Goal: Transaction & Acquisition: Obtain resource

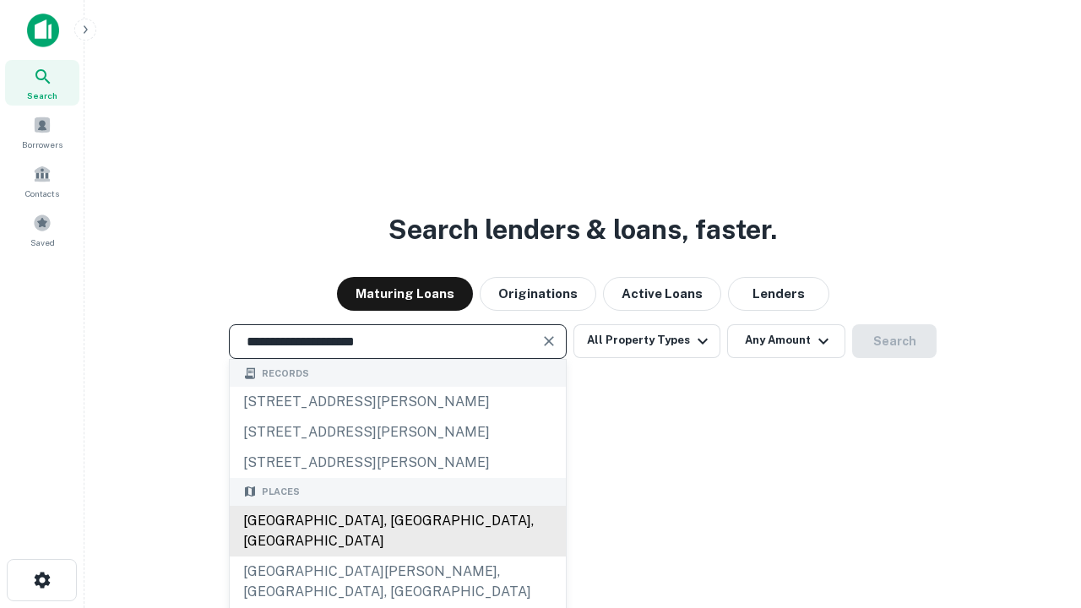
click at [397, 557] on div "Santa Monica, CA, USA" at bounding box center [398, 531] width 336 height 51
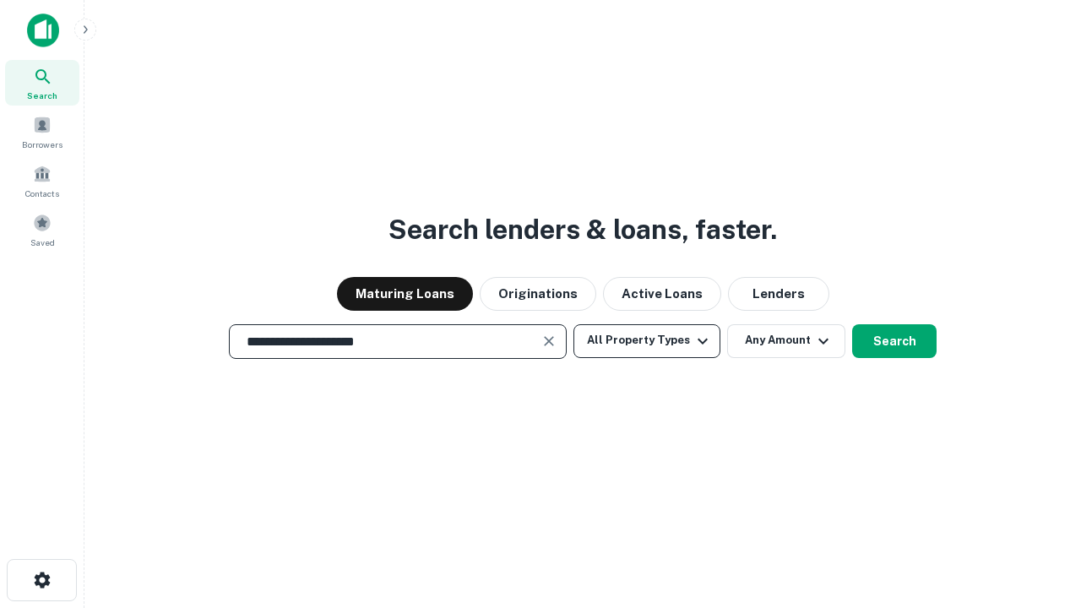
type input "**********"
click at [647, 340] on button "All Property Types" at bounding box center [647, 341] width 147 height 34
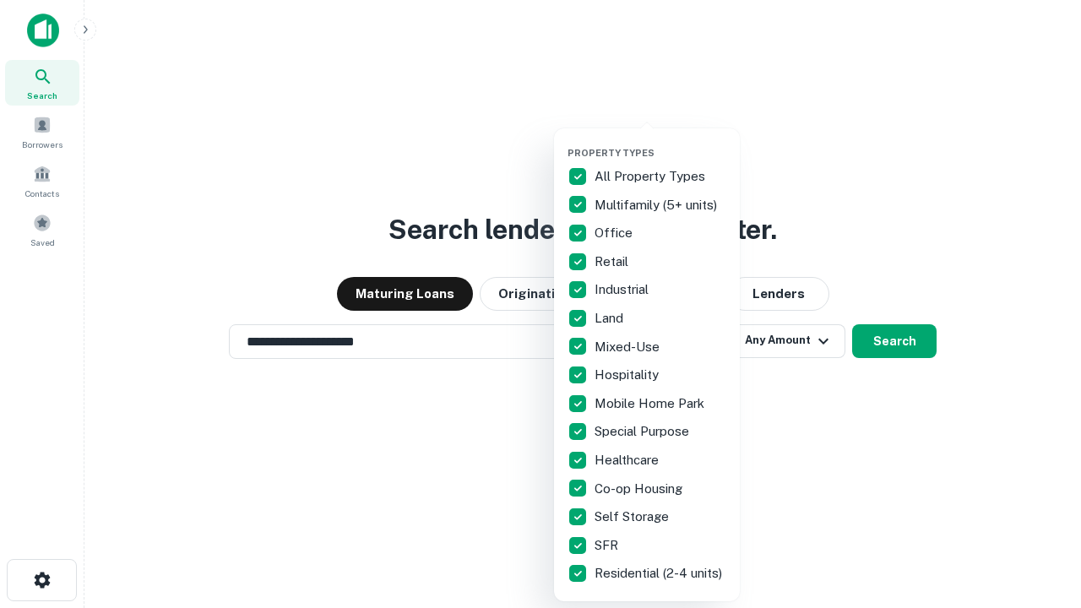
click at [661, 142] on button "button" at bounding box center [661, 142] width 186 height 1
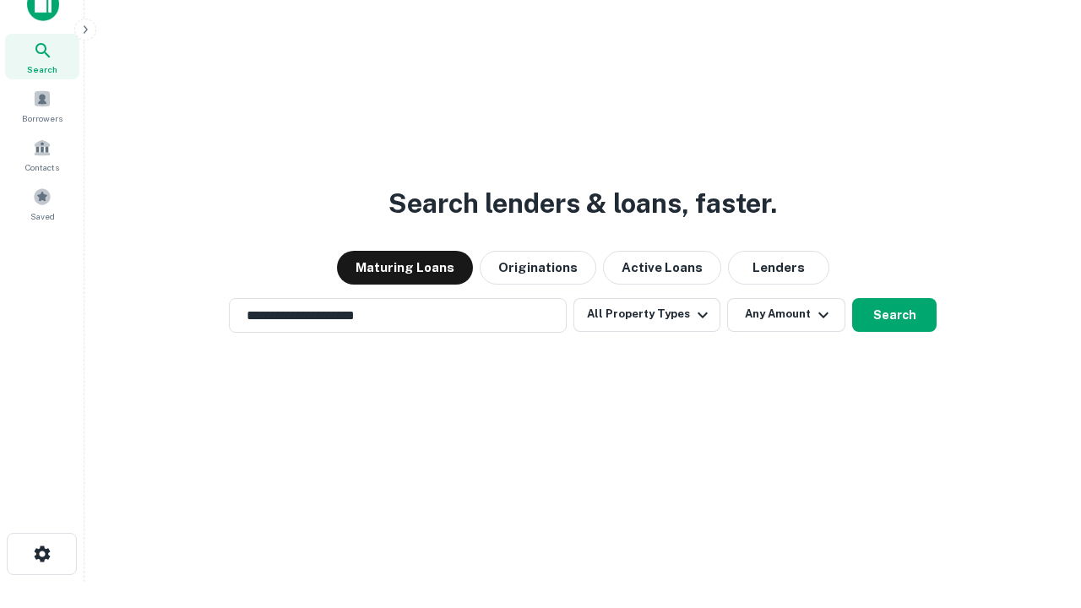
scroll to position [10, 204]
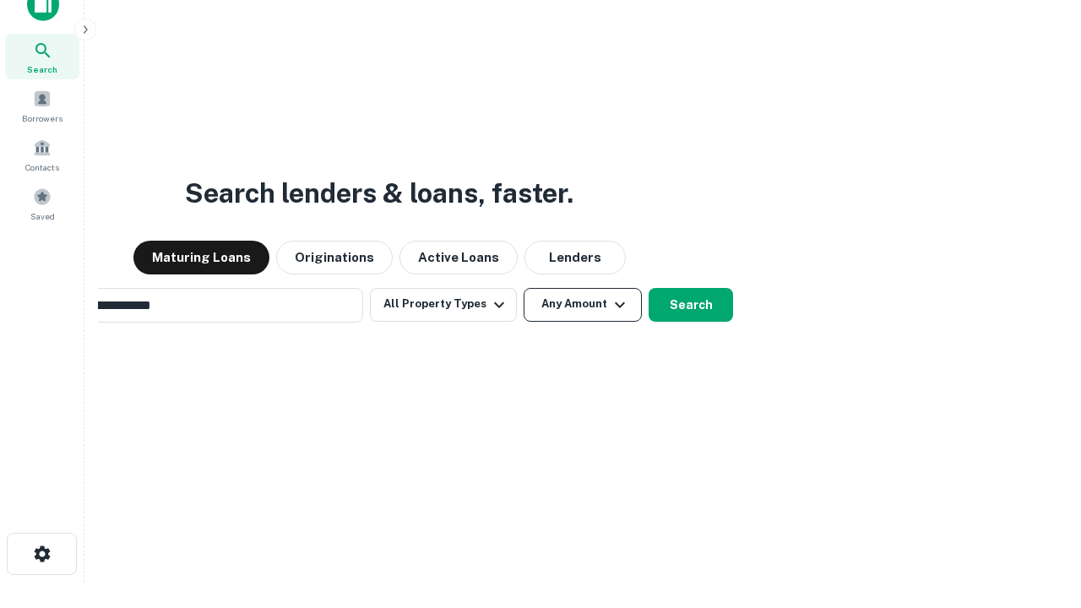
click at [524, 288] on button "Any Amount" at bounding box center [583, 305] width 118 height 34
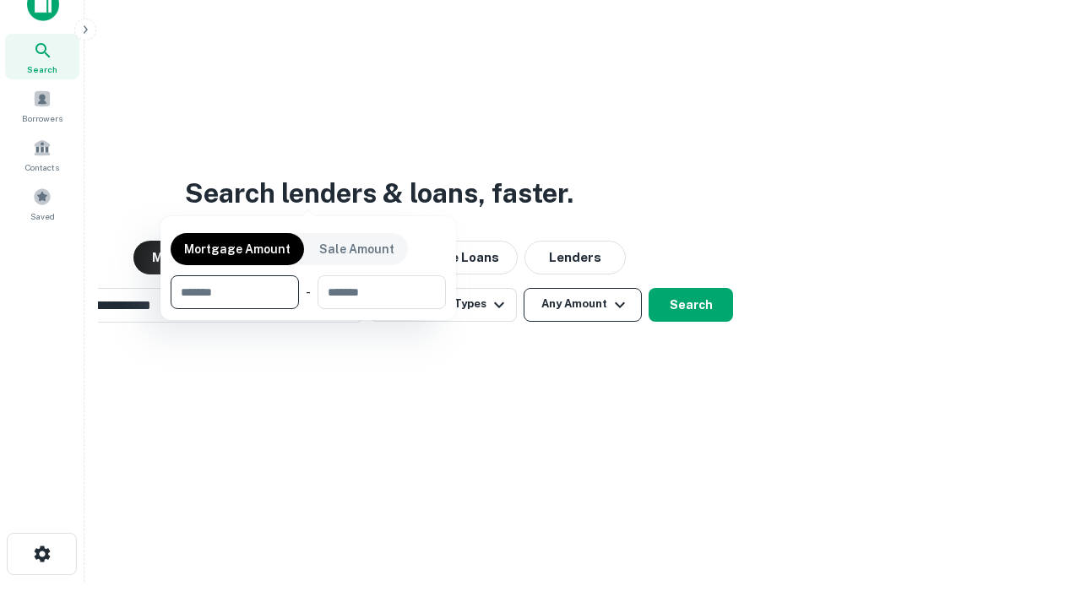
scroll to position [122, 478]
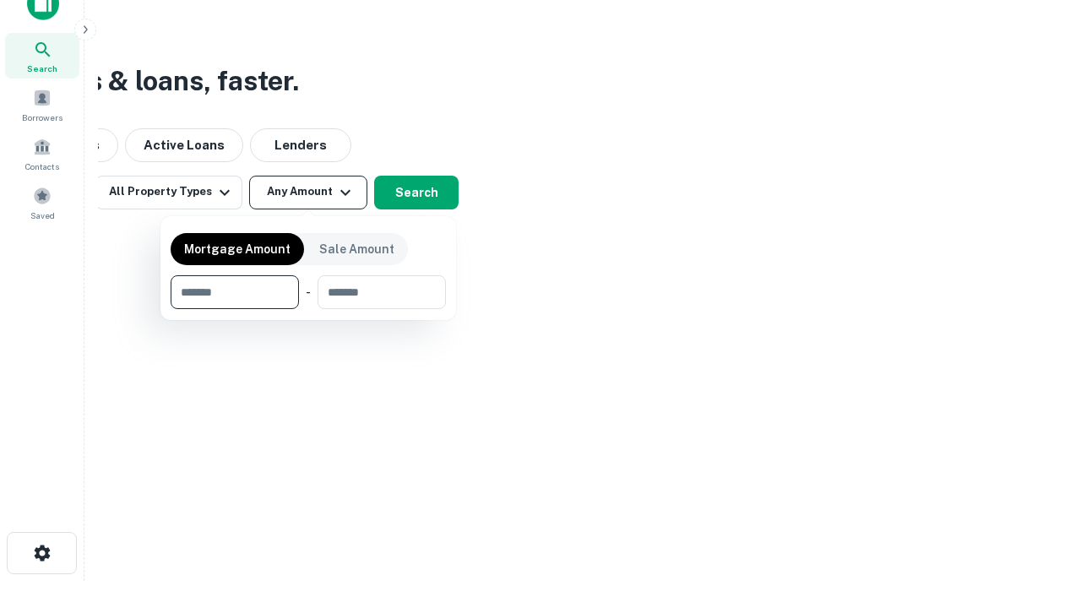
type input "*******"
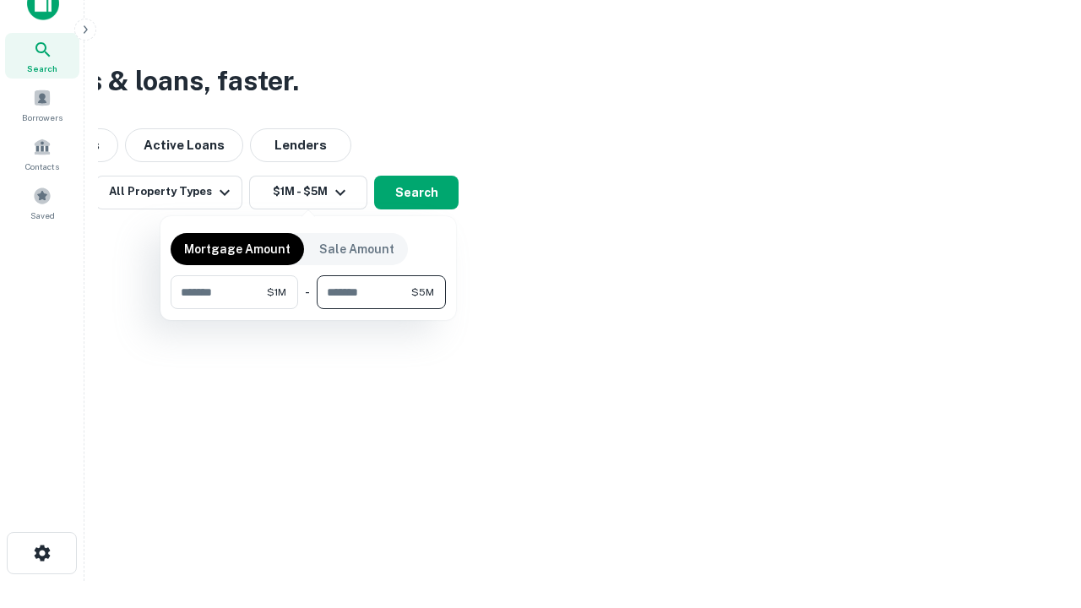
type input "*******"
click at [308, 309] on button "button" at bounding box center [308, 309] width 275 height 1
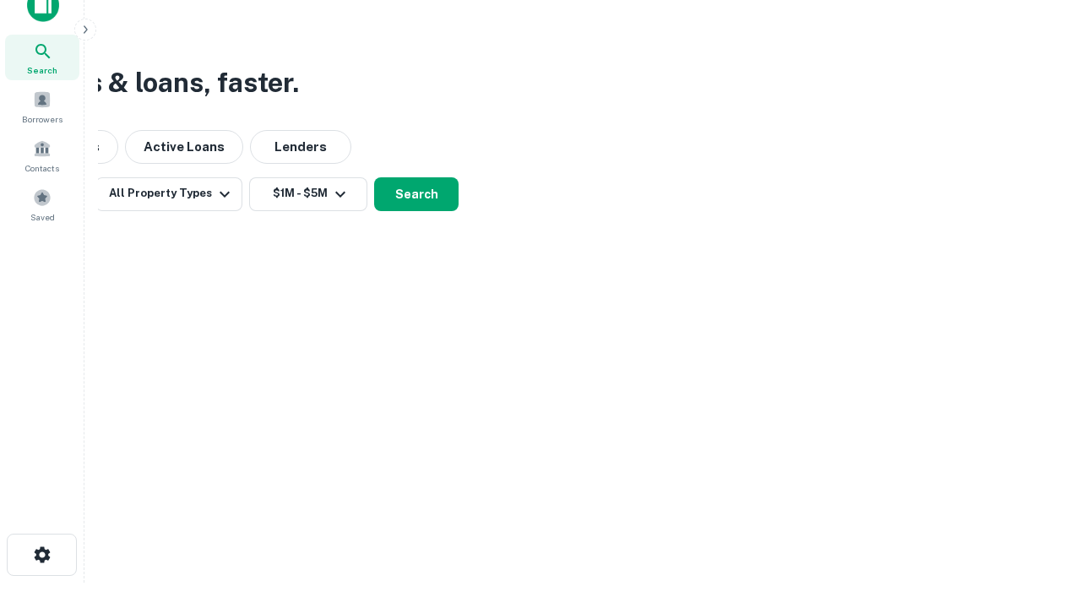
scroll to position [10, 312]
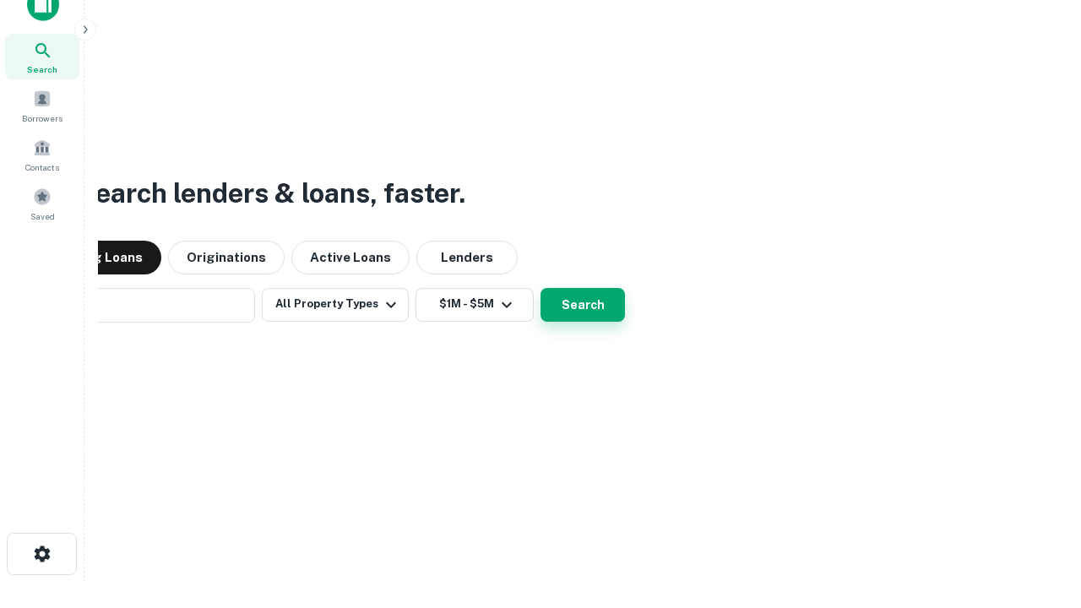
click at [541, 288] on button "Search" at bounding box center [583, 305] width 84 height 34
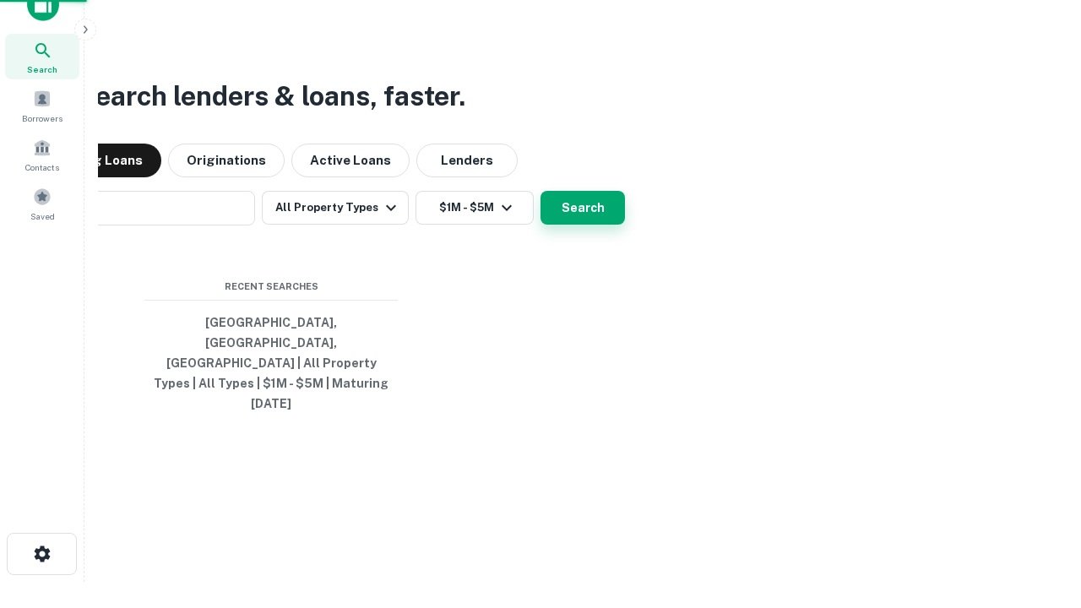
scroll to position [45, 478]
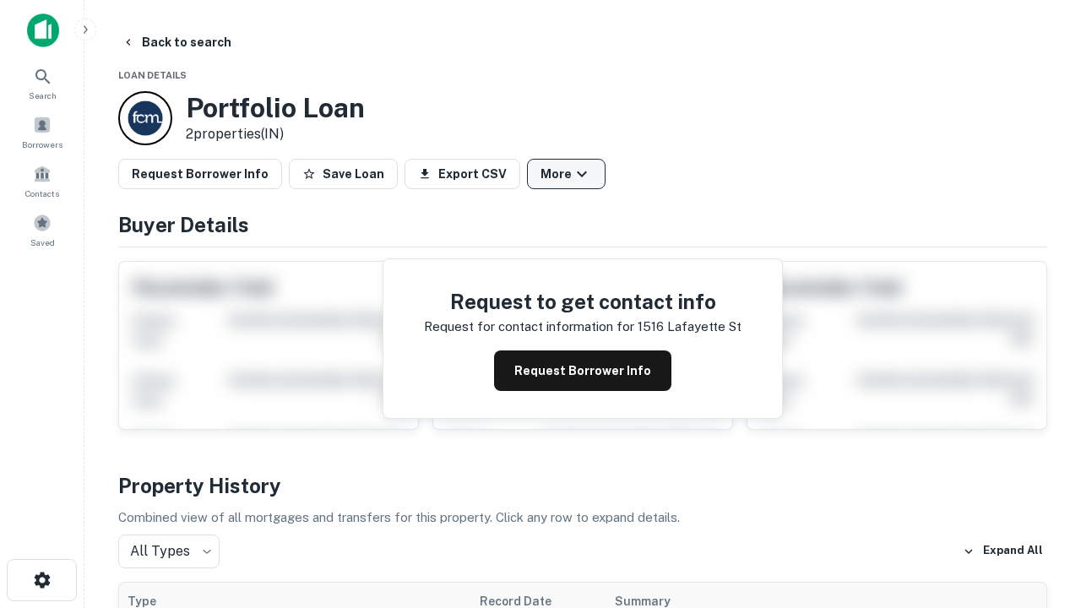
click at [566, 174] on button "More" at bounding box center [566, 174] width 79 height 30
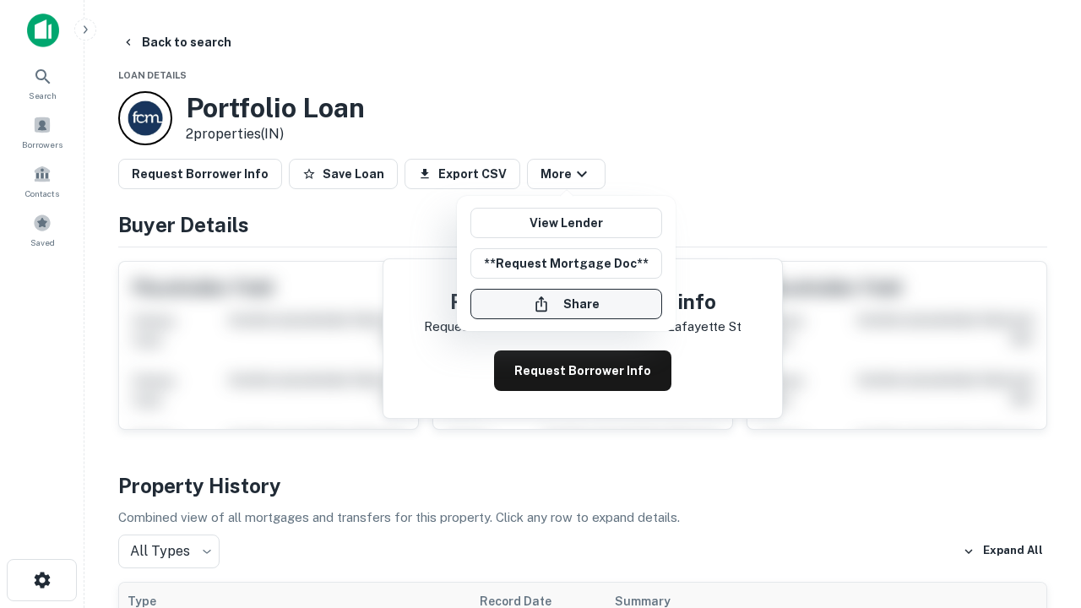
click at [566, 304] on button "Share" at bounding box center [567, 304] width 192 height 30
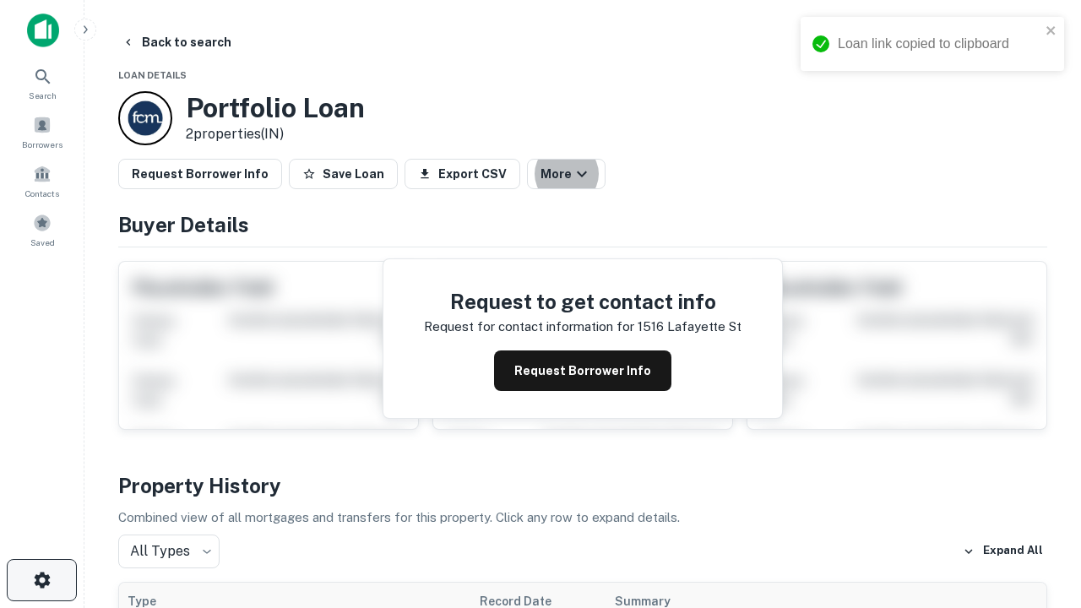
click at [41, 580] on icon "button" at bounding box center [42, 580] width 20 height 20
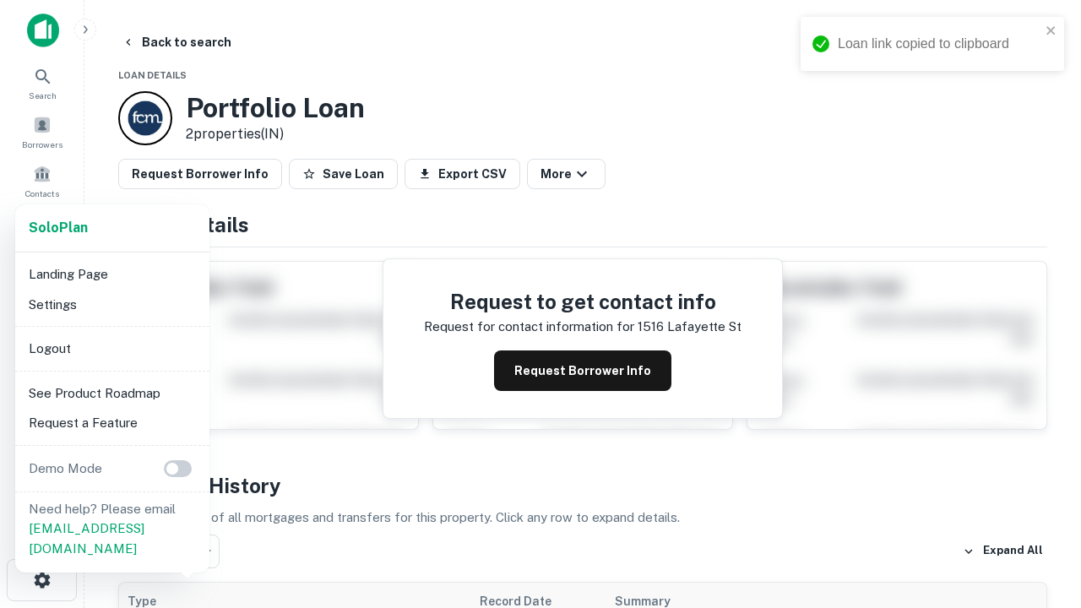
click at [112, 348] on li "Logout" at bounding box center [112, 349] width 181 height 30
